Goal: Navigation & Orientation: Find specific page/section

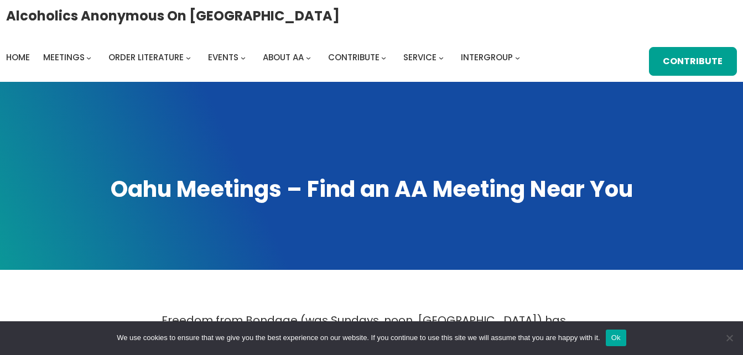
scroll to position [1498, 0]
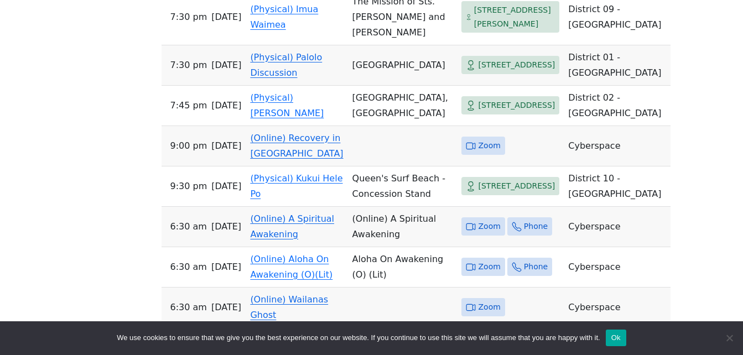
drag, startPoint x: 0, startPoint y: 0, endPoint x: 339, endPoint y: 158, distance: 374.0
click at [339, 86] on td "(Physical) Palolo Discussion" at bounding box center [297, 65] width 102 height 40
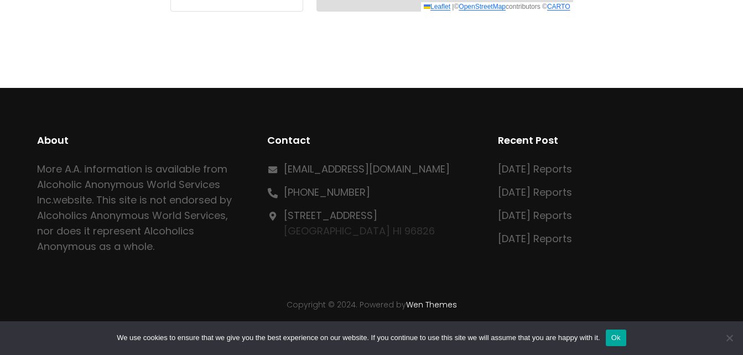
scroll to position [434, 0]
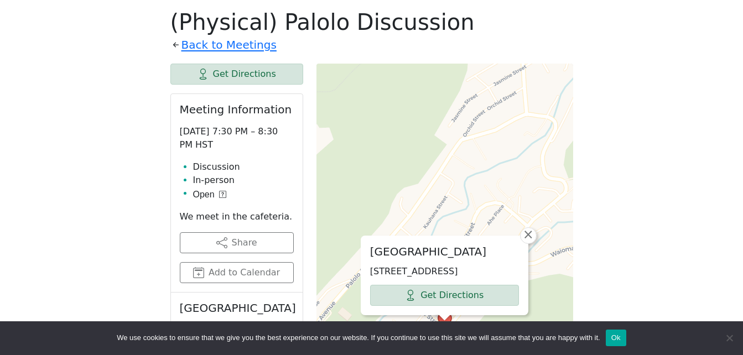
click at [339, 158] on div "[GEOGRAPHIC_DATA] [STREET_ADDRESS] Get Directions × Leaflet | © OpenStreetMap c…" at bounding box center [444, 331] width 257 height 534
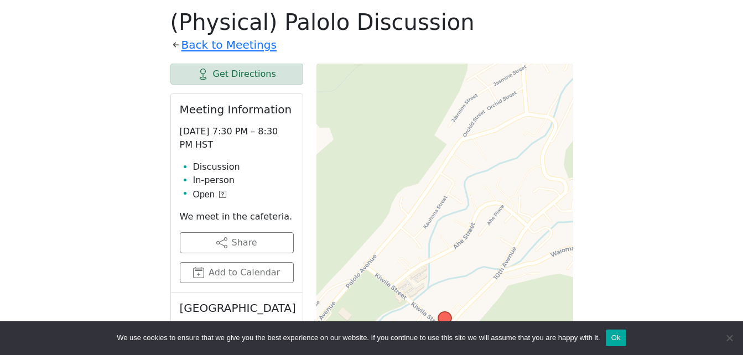
click at [339, 158] on div "Leaflet | © OpenStreetMap contributors © CARTO" at bounding box center [444, 331] width 257 height 534
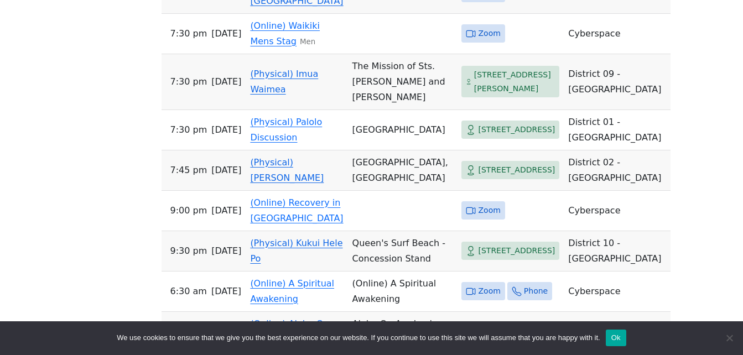
scroll to position [1066, 0]
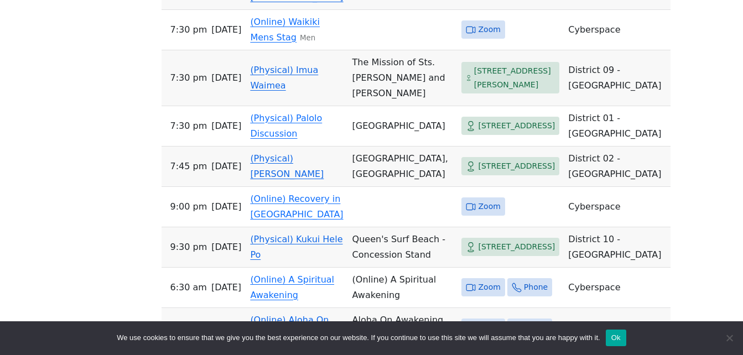
click at [478, 173] on span "[STREET_ADDRESS]" at bounding box center [516, 166] width 77 height 14
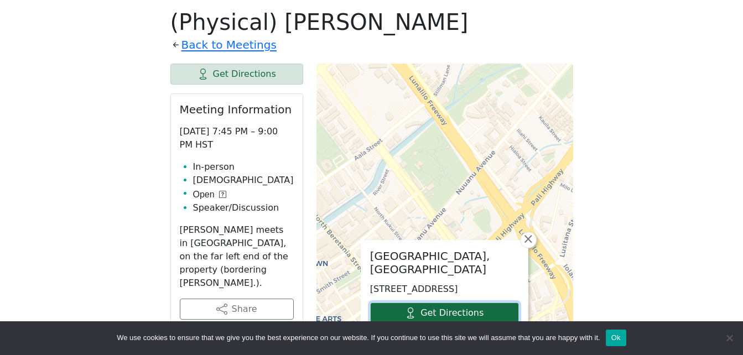
click at [480, 318] on link "Get Directions" at bounding box center [444, 313] width 149 height 21
